Goal: Information Seeking & Learning: Compare options

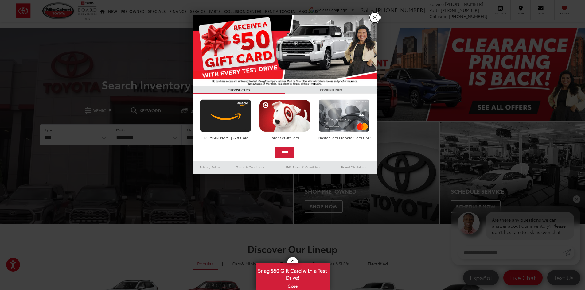
click at [374, 18] on link "X" at bounding box center [375, 17] width 10 height 10
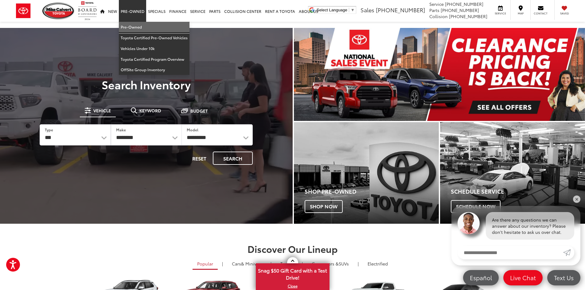
click at [135, 24] on link "Pre-Owned" at bounding box center [154, 27] width 71 height 11
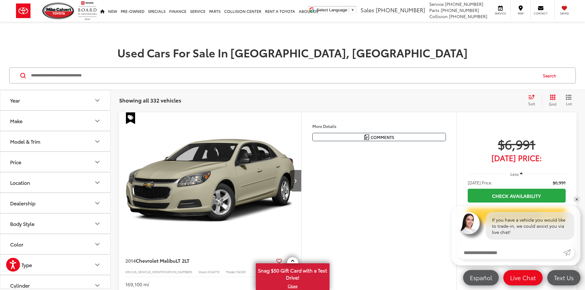
click at [70, 117] on button "Make" at bounding box center [55, 121] width 111 height 20
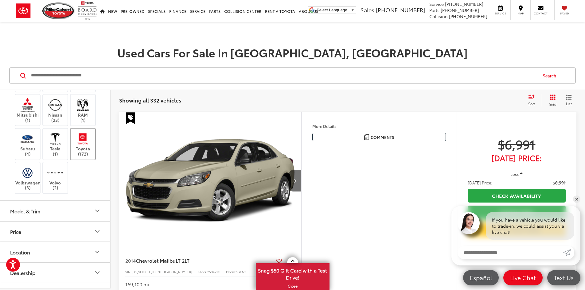
scroll to position [215, 0]
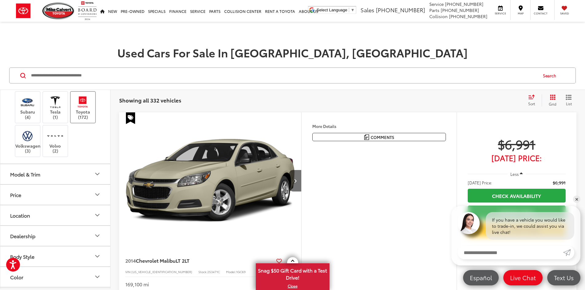
click at [86, 120] on label "Toyota (172)" at bounding box center [83, 107] width 25 height 25
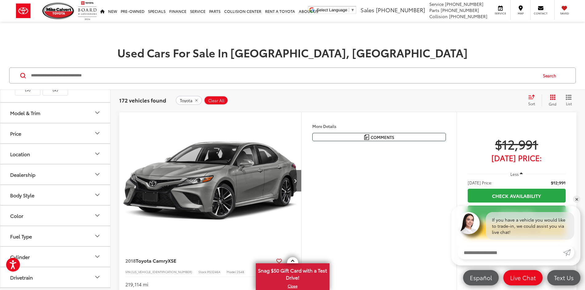
click at [48, 123] on button "Model & Trim" at bounding box center [55, 113] width 111 height 20
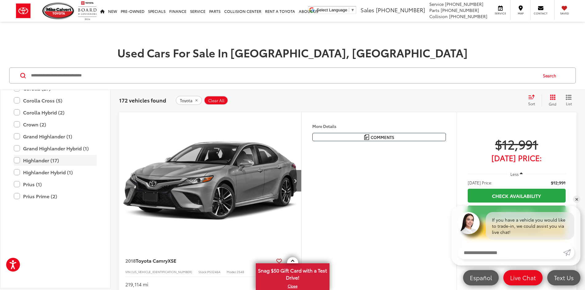
scroll to position [369, 0]
